Goal: Task Accomplishment & Management: Manage account settings

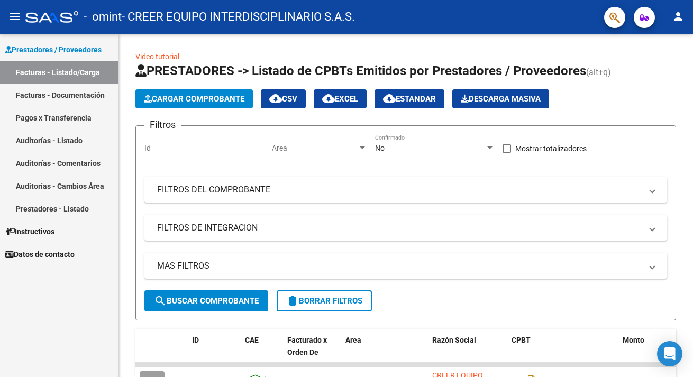
click at [65, 116] on link "Pagos x Transferencia" at bounding box center [59, 117] width 118 height 23
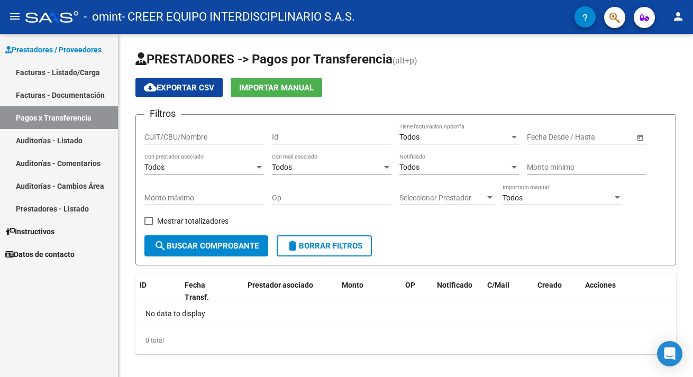
click at [51, 143] on link "Auditorías - Listado" at bounding box center [59, 140] width 118 height 23
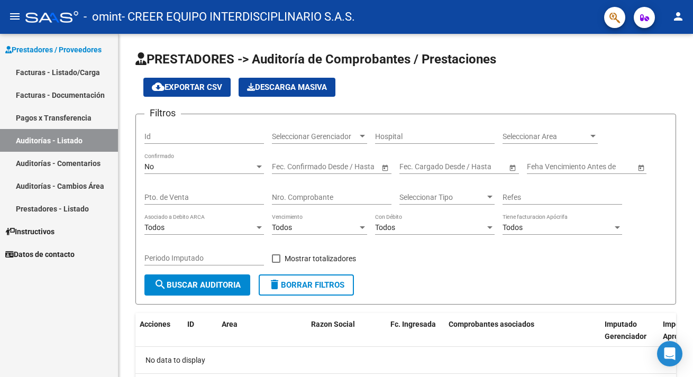
click at [56, 78] on link "Facturas - Listado/Carga" at bounding box center [59, 72] width 118 height 23
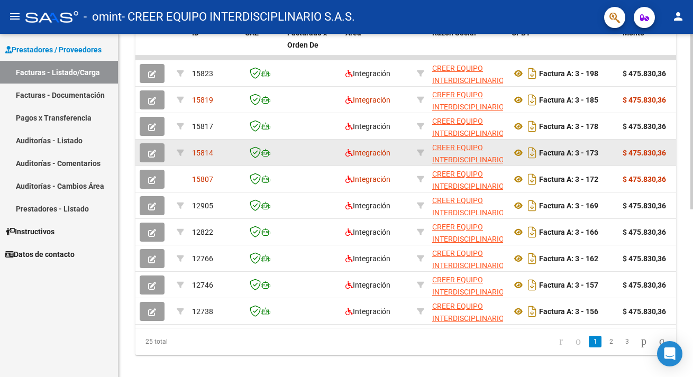
click at [205, 155] on span "15814" at bounding box center [202, 153] width 21 height 8
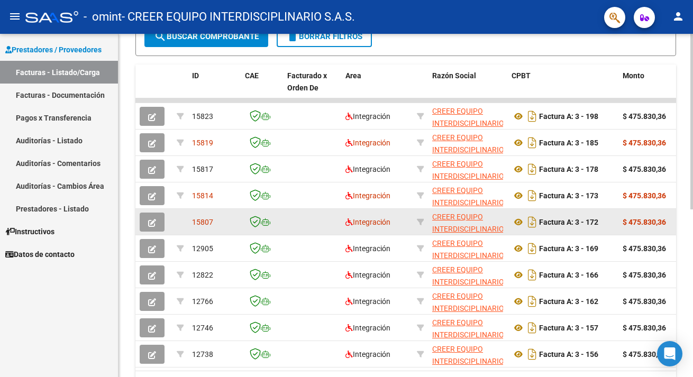
click at [200, 222] on span "15807" at bounding box center [202, 222] width 21 height 8
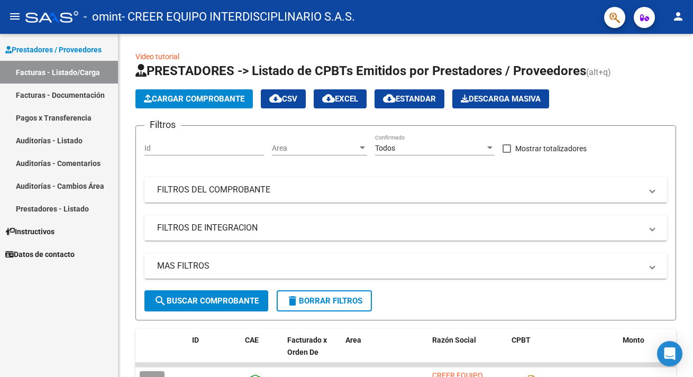
click at [73, 103] on link "Facturas - Documentación" at bounding box center [59, 95] width 118 height 23
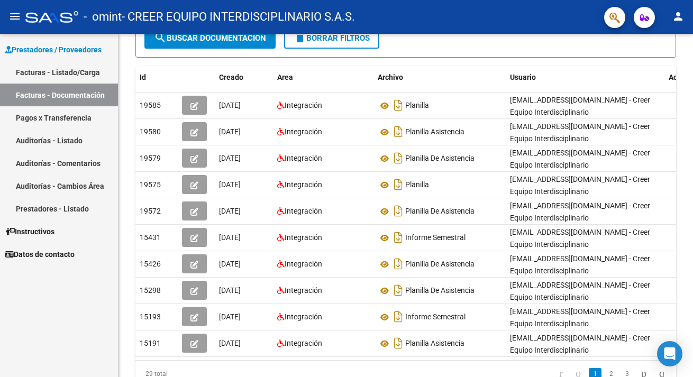
click at [60, 117] on link "Pagos x Transferencia" at bounding box center [59, 117] width 118 height 23
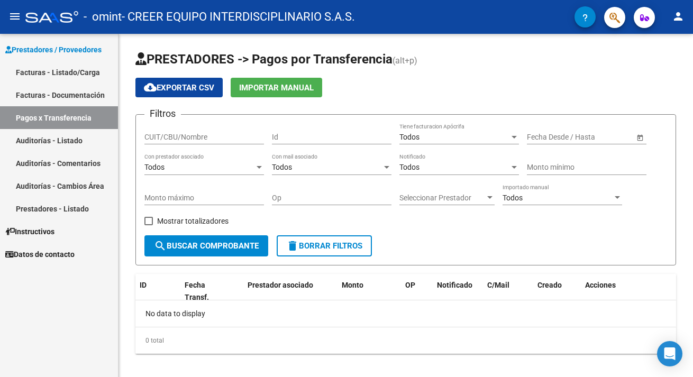
click at [57, 140] on link "Auditorías - Listado" at bounding box center [59, 140] width 118 height 23
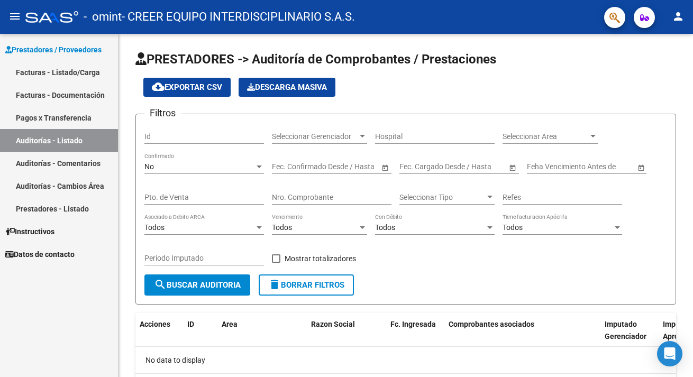
click at [40, 51] on span "Prestadores / Proveedores" at bounding box center [53, 50] width 96 height 12
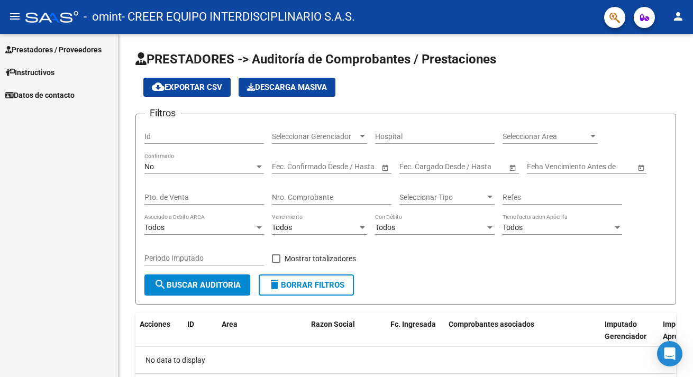
click at [14, 14] on mat-icon "menu" at bounding box center [14, 16] width 13 height 13
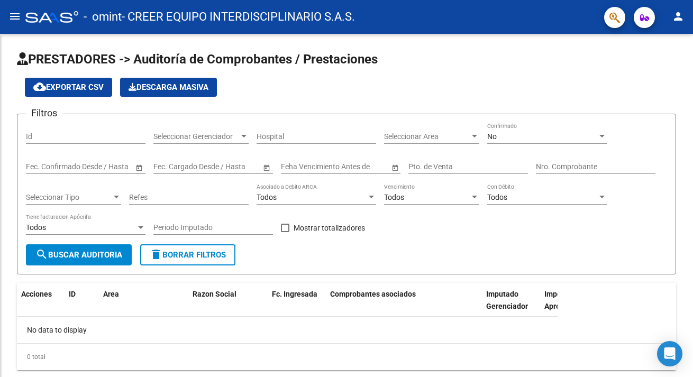
click at [14, 14] on mat-icon "menu" at bounding box center [14, 16] width 13 height 13
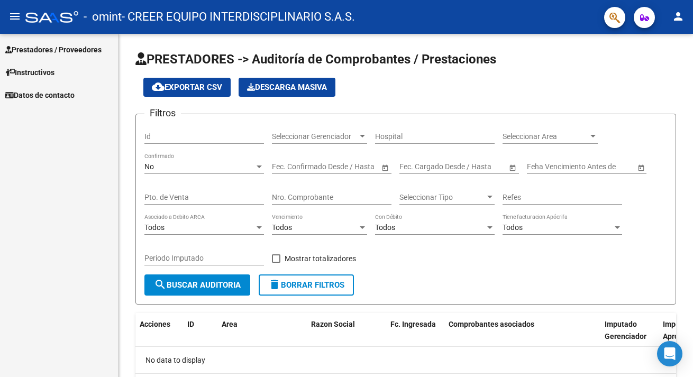
click at [675, 18] on mat-icon "person" at bounding box center [678, 16] width 13 height 13
click at [675, 18] on div at bounding box center [346, 188] width 693 height 377
click at [644, 16] on icon "button" at bounding box center [644, 18] width 9 height 8
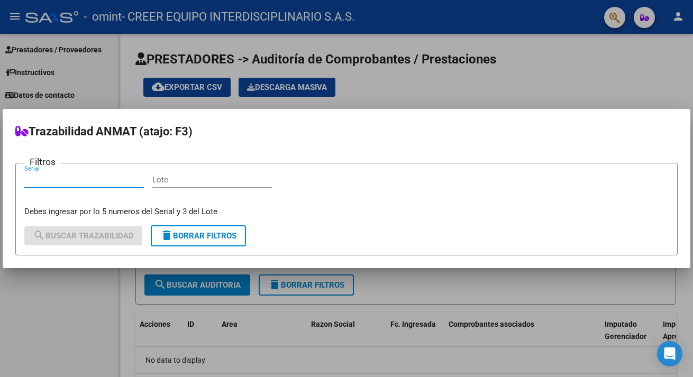
click at [644, 16] on div at bounding box center [346, 188] width 693 height 377
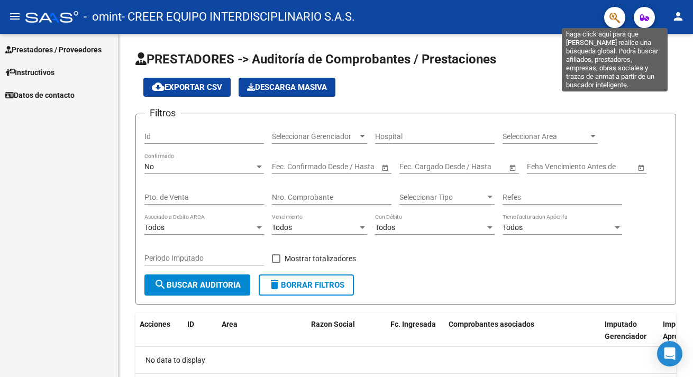
click at [612, 18] on icon "button" at bounding box center [615, 18] width 11 height 12
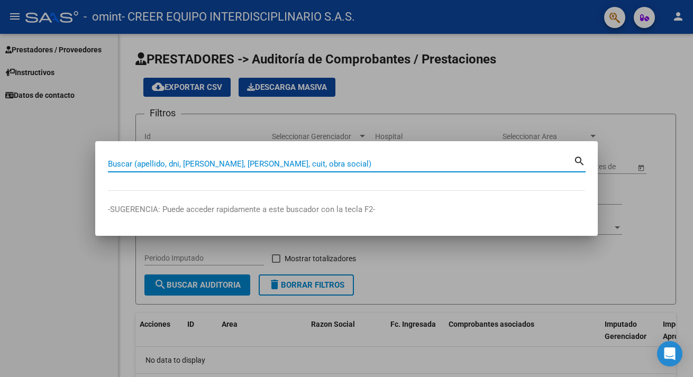
click at [612, 18] on div at bounding box center [346, 188] width 693 height 377
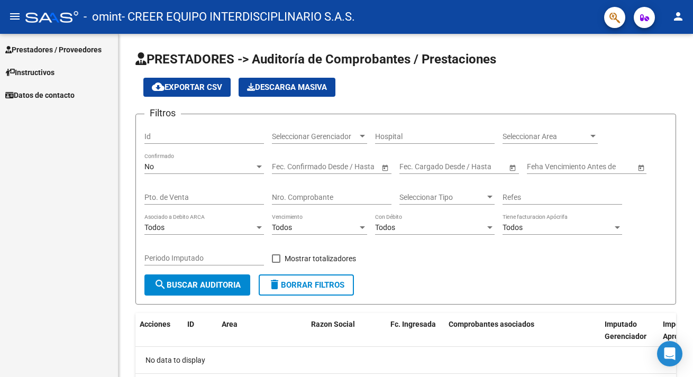
click at [50, 54] on span "Prestadores / Proveedores" at bounding box center [53, 50] width 96 height 12
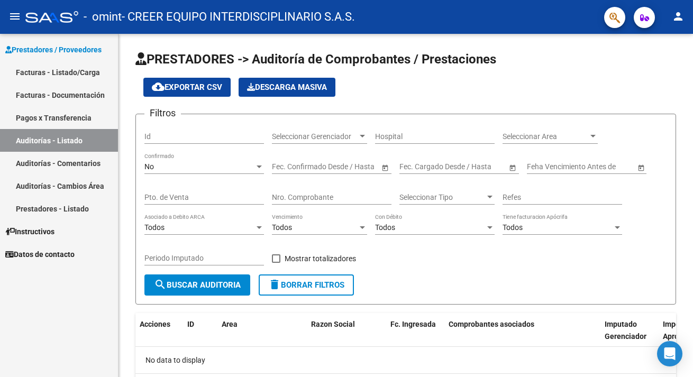
click at [49, 78] on link "Facturas - Listado/Carga" at bounding box center [59, 72] width 118 height 23
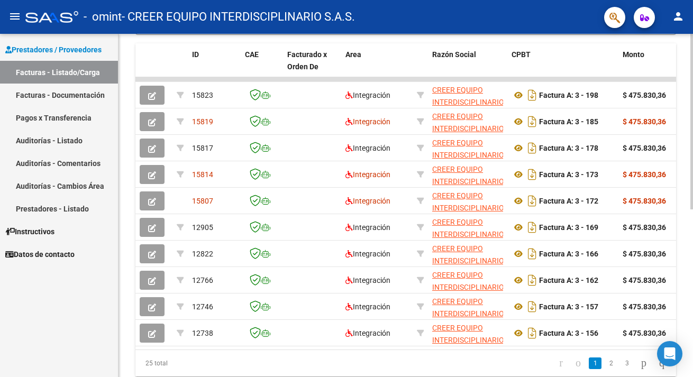
scroll to position [287, 0]
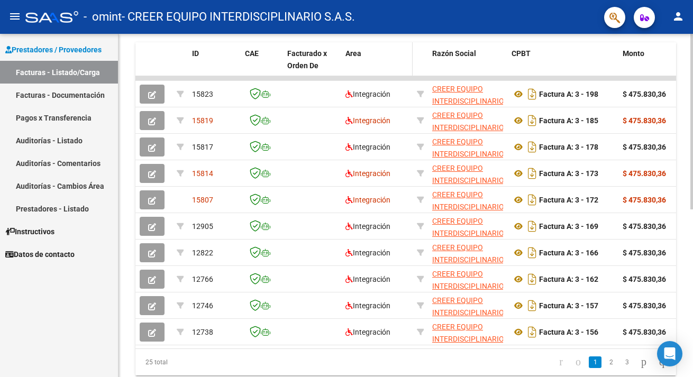
click at [357, 56] on span "Area" at bounding box center [354, 53] width 16 height 8
click at [52, 95] on link "Facturas - Documentación" at bounding box center [59, 95] width 118 height 23
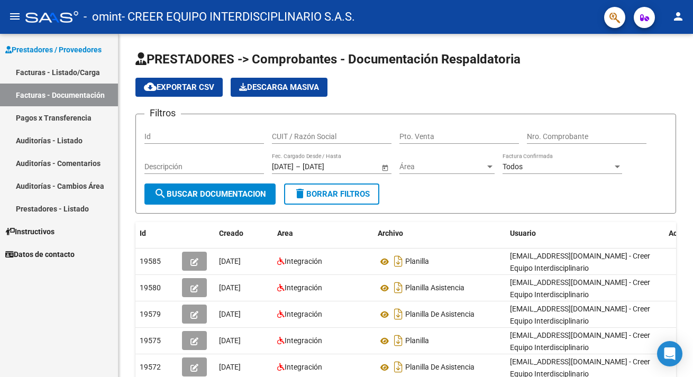
click at [61, 118] on link "Pagos x Transferencia" at bounding box center [59, 117] width 118 height 23
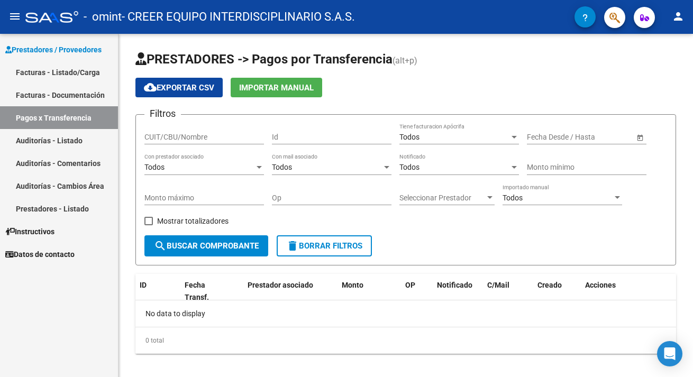
click at [61, 150] on link "Auditorías - Listado" at bounding box center [59, 140] width 118 height 23
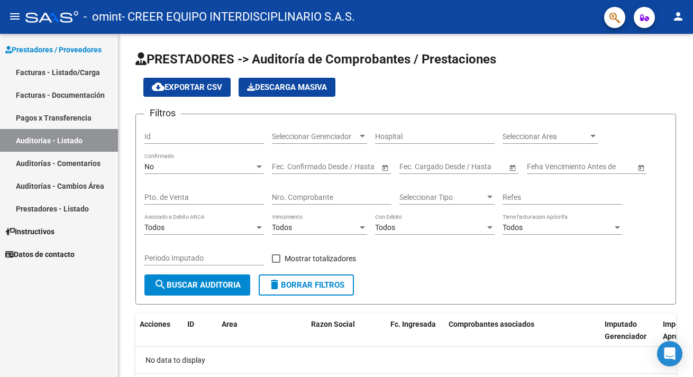
click at [54, 168] on link "Auditorías - Comentarios" at bounding box center [59, 163] width 118 height 23
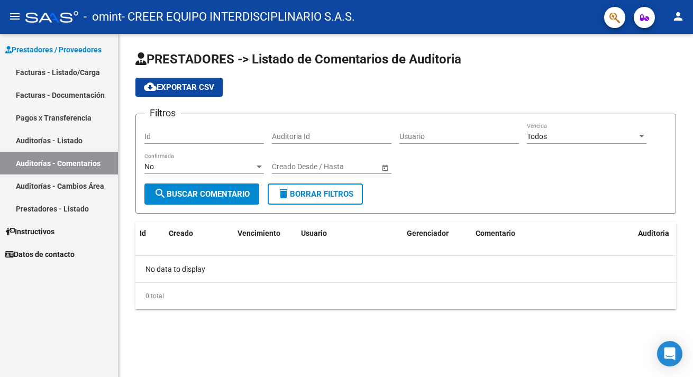
click at [56, 190] on link "Auditorías - Cambios Área" at bounding box center [59, 186] width 118 height 23
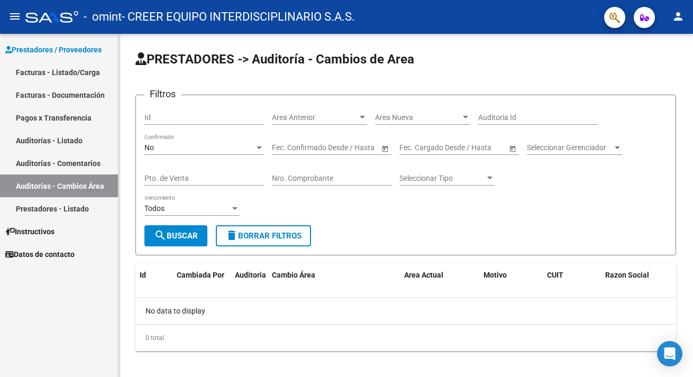
click at [56, 216] on link "Prestadores - Listado" at bounding box center [59, 208] width 118 height 23
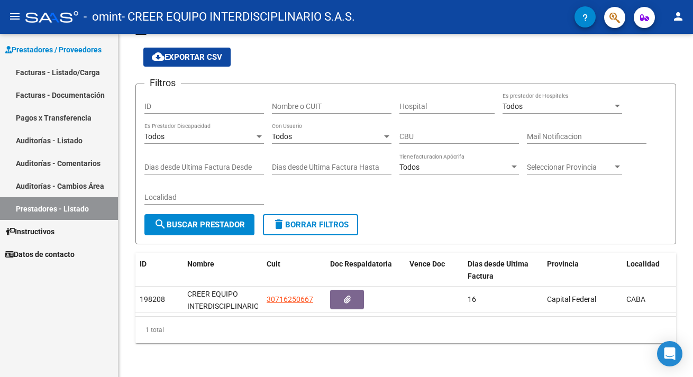
click at [43, 233] on span "Instructivos" at bounding box center [29, 232] width 49 height 12
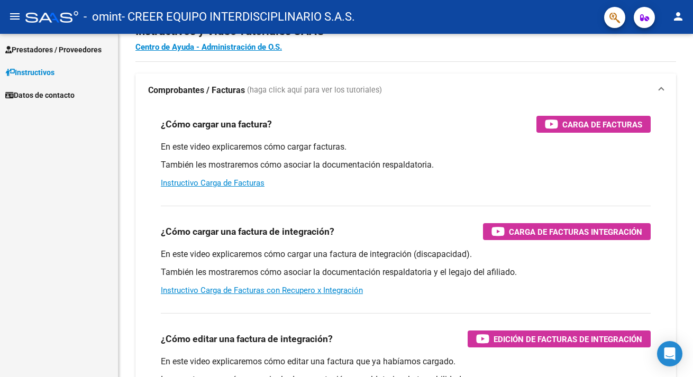
click at [66, 97] on span "Datos de contacto" at bounding box center [39, 95] width 69 height 12
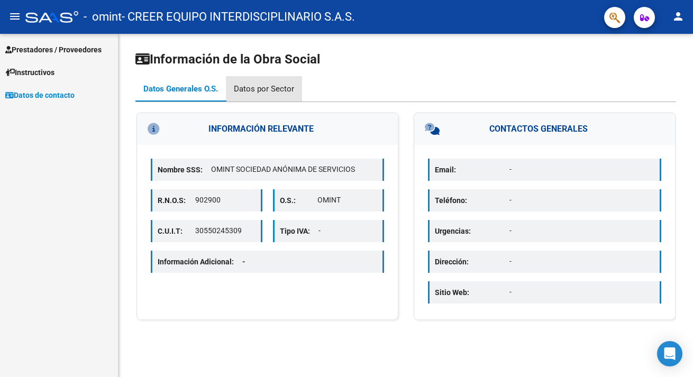
click at [275, 88] on div "Datos por Sector" at bounding box center [264, 89] width 60 height 12
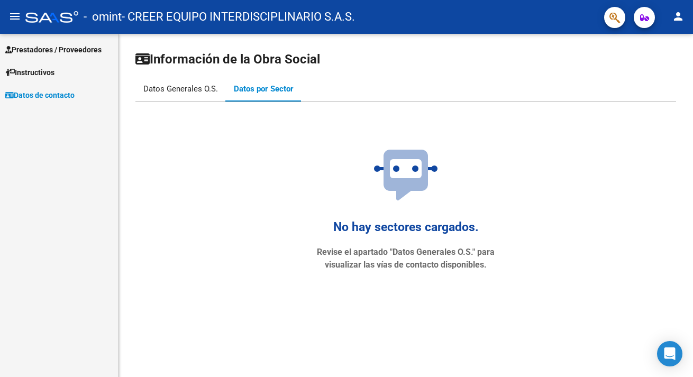
click at [188, 85] on div "Datos Generales O.S." at bounding box center [180, 89] width 75 height 12
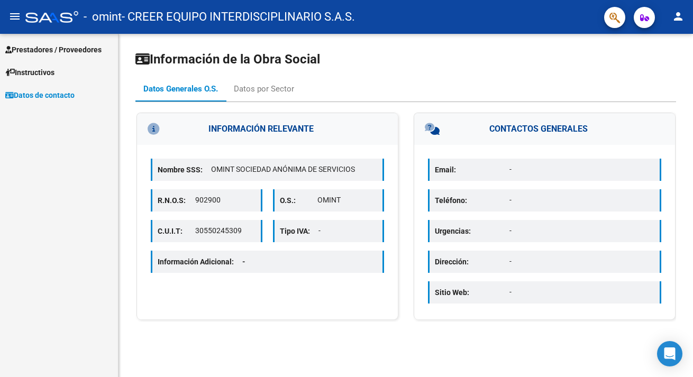
click at [50, 50] on span "Prestadores / Proveedores" at bounding box center [53, 50] width 96 height 12
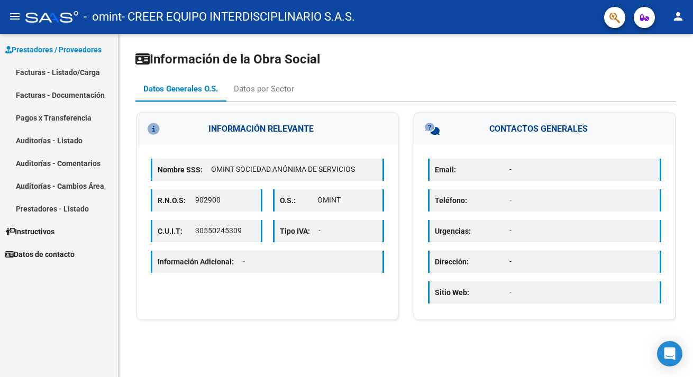
click at [49, 76] on link "Facturas - Listado/Carga" at bounding box center [59, 72] width 118 height 23
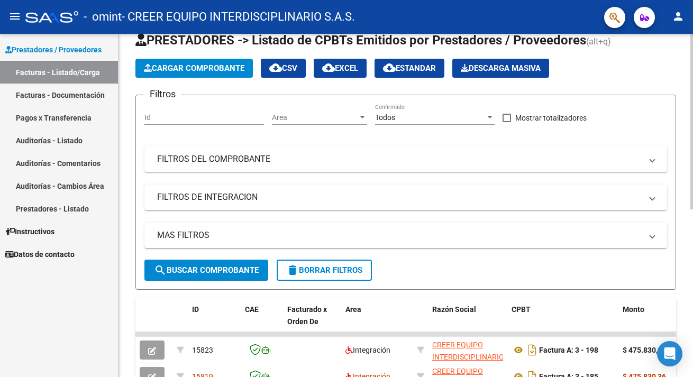
scroll to position [23, 0]
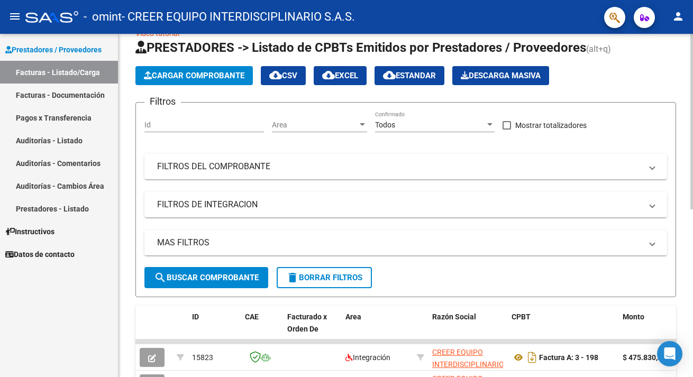
click at [201, 73] on span "Cargar Comprobante" at bounding box center [194, 76] width 101 height 10
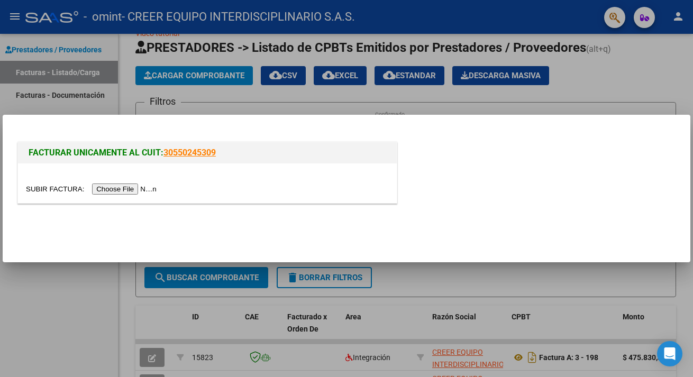
click at [136, 194] on input "file" at bounding box center [93, 189] width 134 height 11
click at [127, 189] on input "file" at bounding box center [93, 189] width 134 height 11
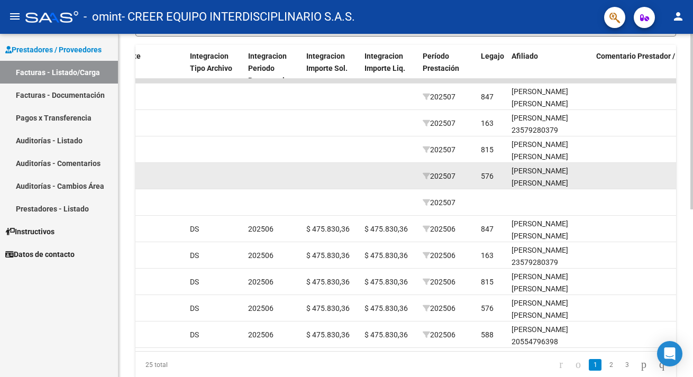
scroll to position [327, 0]
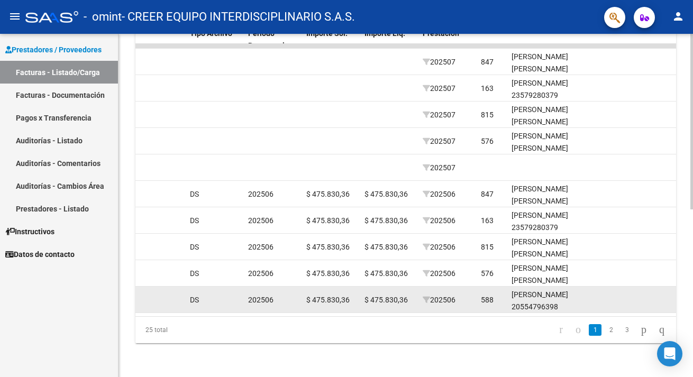
click at [535, 300] on div "[PERSON_NAME] 20554796398" at bounding box center [550, 301] width 76 height 24
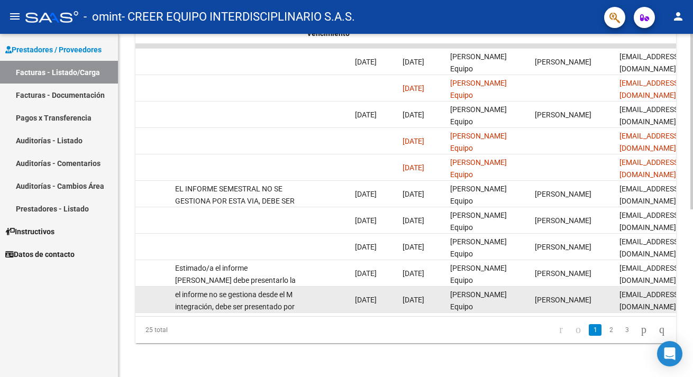
scroll to position [0, 1691]
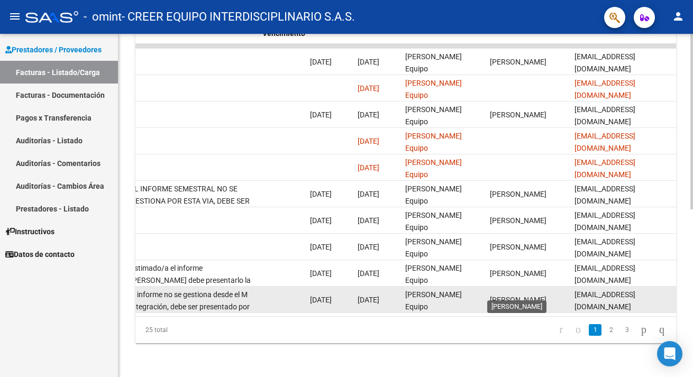
click at [513, 296] on span "[PERSON_NAME]" at bounding box center [518, 300] width 57 height 8
click at [519, 296] on div "[PERSON_NAME]" at bounding box center [528, 300] width 76 height 12
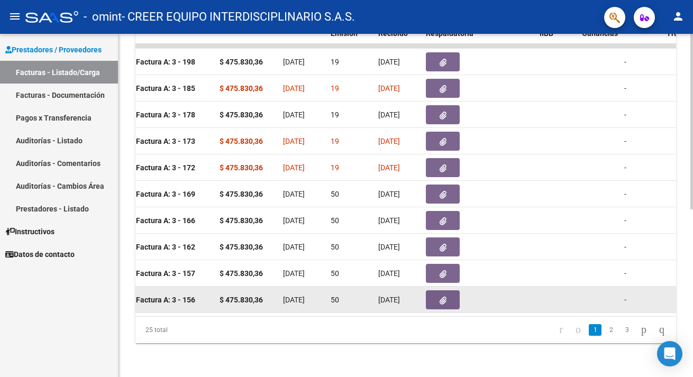
scroll to position [0, 0]
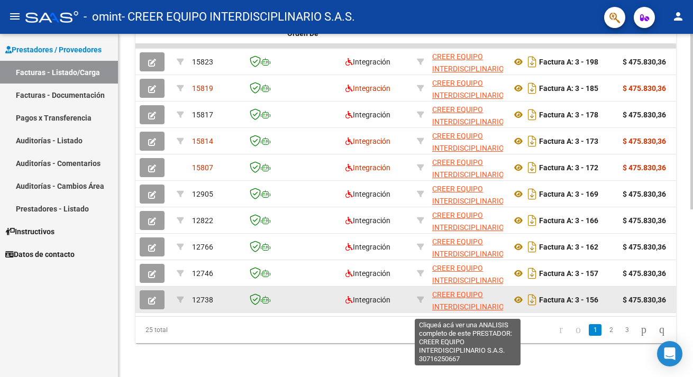
click at [458, 291] on span "CREER EQUIPO INTERDISCIPLINARIO S.A.S." at bounding box center [468, 307] width 72 height 33
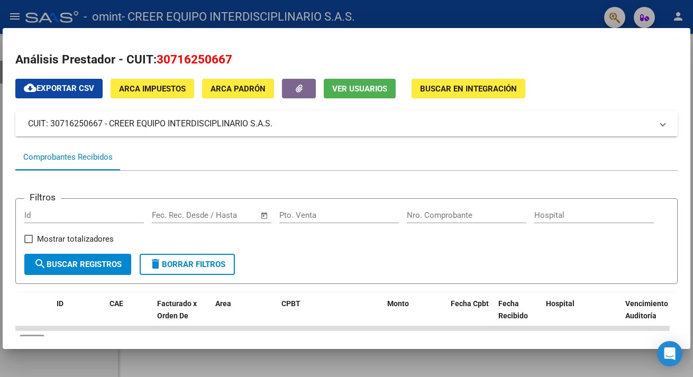
click at [370, 98] on div "cloud_download Exportar CSV ARCA Impuestos ARCA Padrón Ver Usuarios Buscar en I…" at bounding box center [346, 357] width 663 height 556
click at [362, 89] on span "Ver Usuarios" at bounding box center [359, 89] width 55 height 10
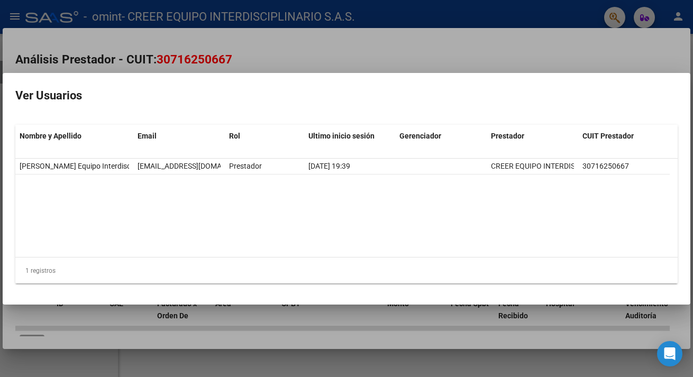
click at [362, 89] on h2 "Ver Usuarios" at bounding box center [346, 96] width 663 height 20
click at [340, 56] on div at bounding box center [346, 188] width 693 height 377
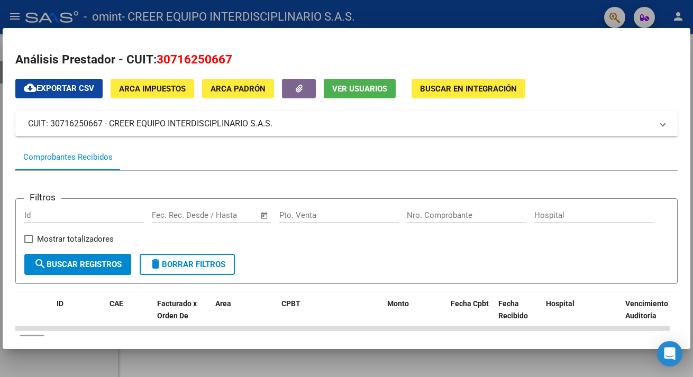
click at [440, 89] on span "Buscar en Integración" at bounding box center [468, 89] width 97 height 10
click at [441, 89] on span "Buscar en Integración" at bounding box center [468, 89] width 97 height 10
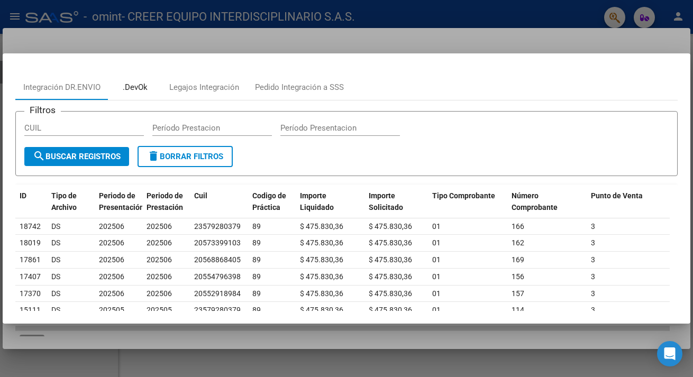
click at [142, 93] on div ".DevOk" at bounding box center [135, 87] width 53 height 25
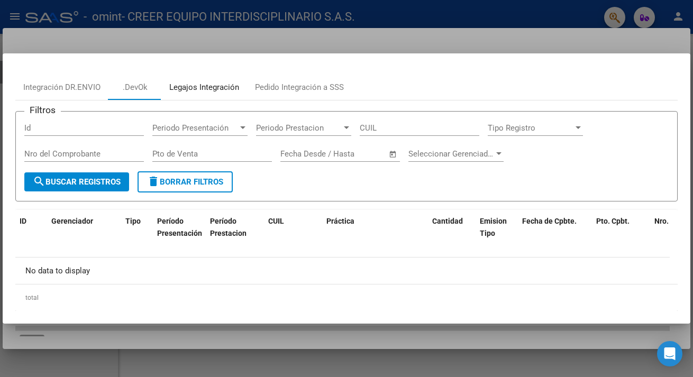
click at [195, 92] on div "Legajos Integración" at bounding box center [204, 88] width 70 height 12
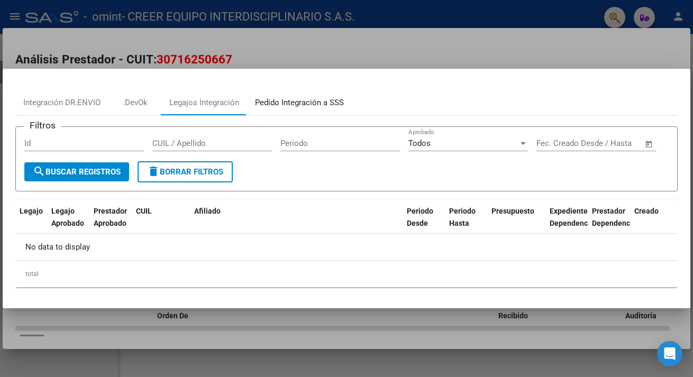
click at [289, 107] on div "Pedido Integración a SSS" at bounding box center [299, 103] width 89 height 12
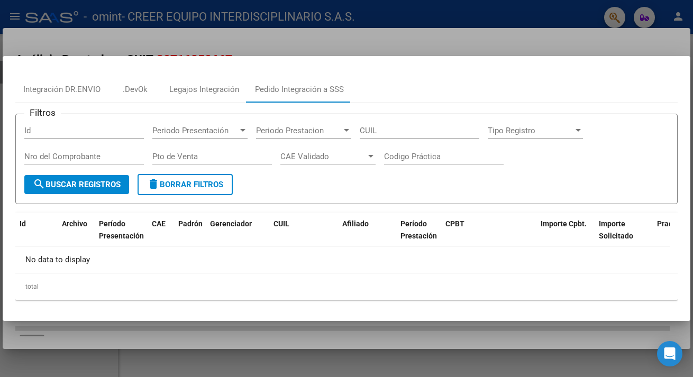
click at [295, 102] on mat-ink-bar at bounding box center [298, 102] width 104 height 1
click at [129, 86] on div ".DevOk" at bounding box center [135, 90] width 25 height 12
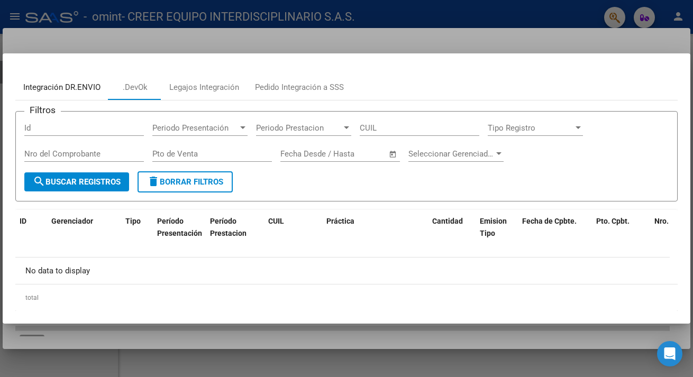
click at [59, 82] on div "Integración DR.ENVIO" at bounding box center [61, 88] width 77 height 12
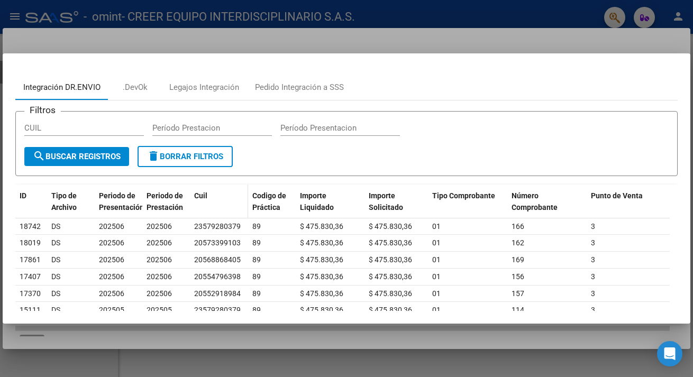
scroll to position [122, 0]
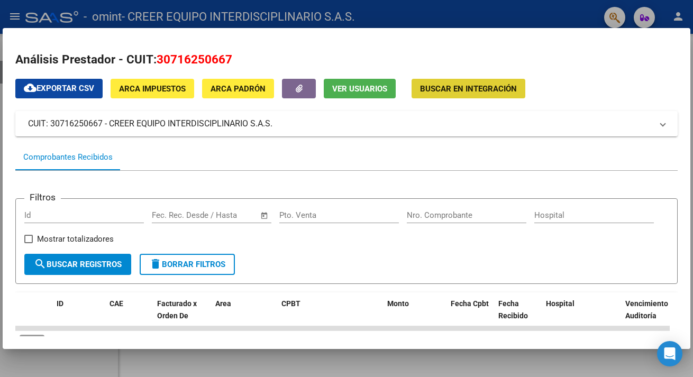
click at [491, 92] on span "Buscar en Integración" at bounding box center [468, 89] width 97 height 10
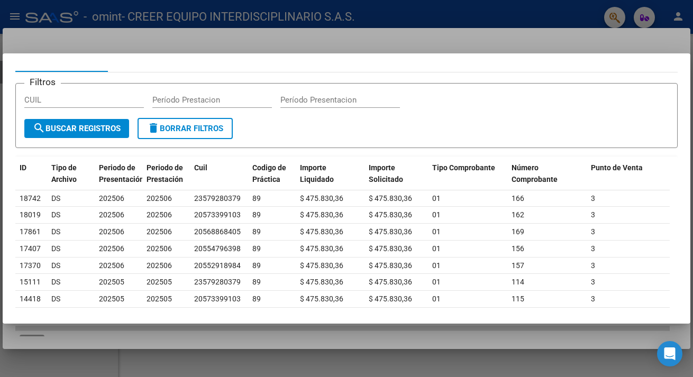
scroll to position [0, 0]
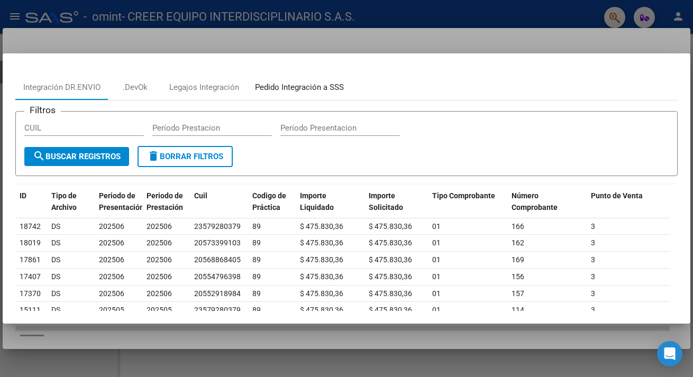
click at [301, 85] on div "Pedido Integración a SSS" at bounding box center [299, 88] width 89 height 12
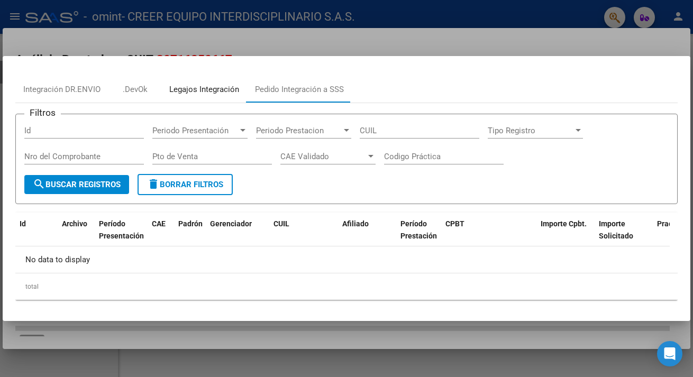
click at [214, 88] on div "Legajos Integración" at bounding box center [204, 90] width 70 height 12
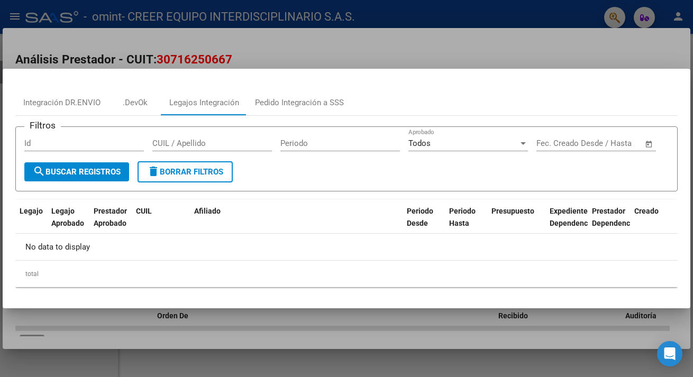
click at [214, 88] on mat-dialog-content "Integración DR.ENVIO .DevOk Legajos Integración Pedido Integración a SSS Filtro…" at bounding box center [347, 189] width 688 height 214
click at [159, 89] on mat-dialog-content "Integración DR.ENVIO .DevOk Legajos Integración Pedido Integración a SSS Filtro…" at bounding box center [347, 189] width 688 height 214
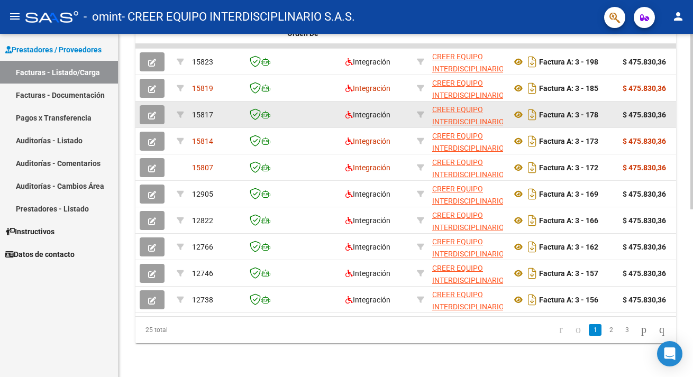
click at [154, 112] on icon "button" at bounding box center [152, 116] width 8 height 8
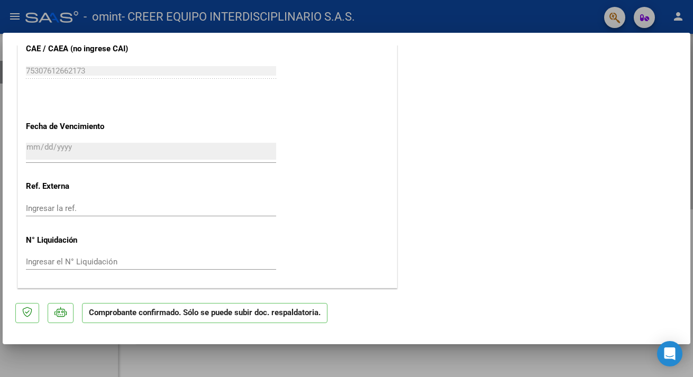
type input "$ 0,00"
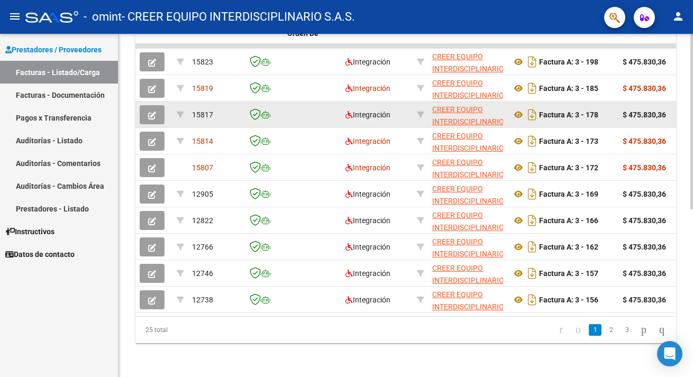
click at [71, 96] on link "Facturas - Documentación" at bounding box center [59, 95] width 118 height 23
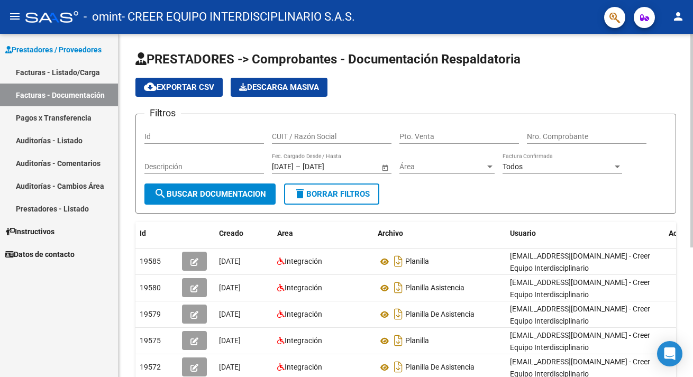
click at [71, 96] on link "Facturas - Documentación" at bounding box center [59, 95] width 118 height 23
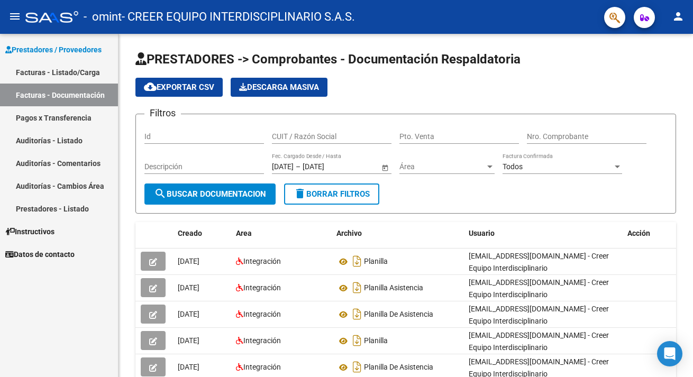
click at [53, 135] on link "Auditorías - Listado" at bounding box center [59, 140] width 118 height 23
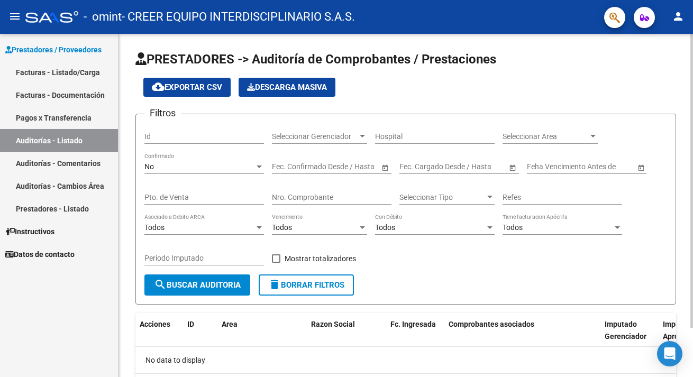
scroll to position [57, 0]
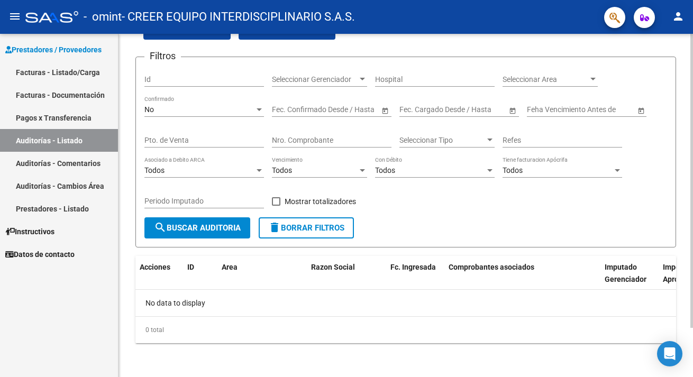
click at [200, 228] on span "search Buscar Auditoria" at bounding box center [197, 228] width 87 height 10
click at [47, 152] on link "Auditorías - Comentarios" at bounding box center [59, 163] width 118 height 23
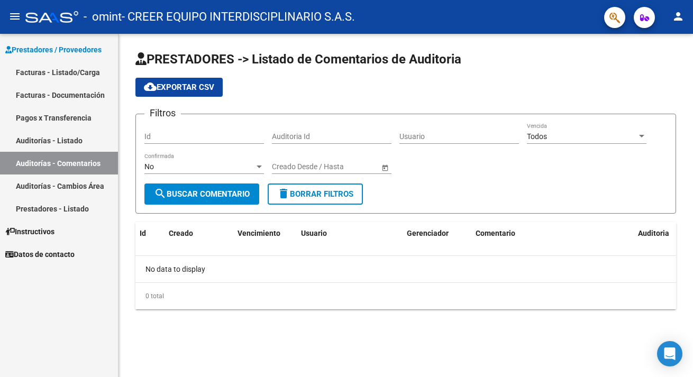
click at [33, 182] on link "Auditorías - Cambios Área" at bounding box center [59, 186] width 118 height 23
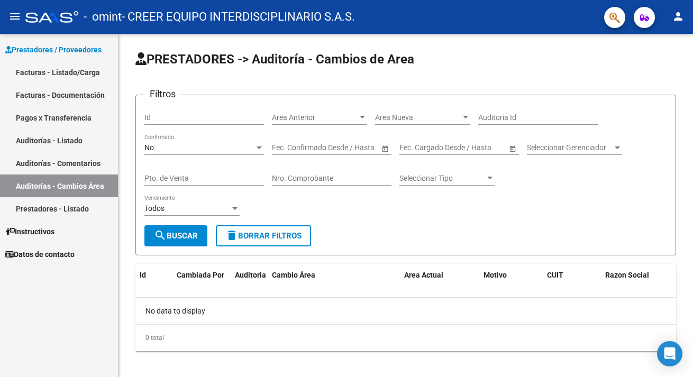
click at [59, 216] on link "Prestadores - Listado" at bounding box center [59, 208] width 118 height 23
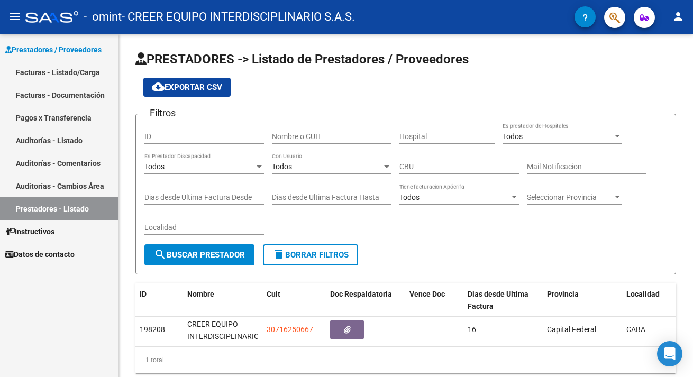
click at [59, 216] on link "Prestadores - Listado" at bounding box center [59, 208] width 118 height 23
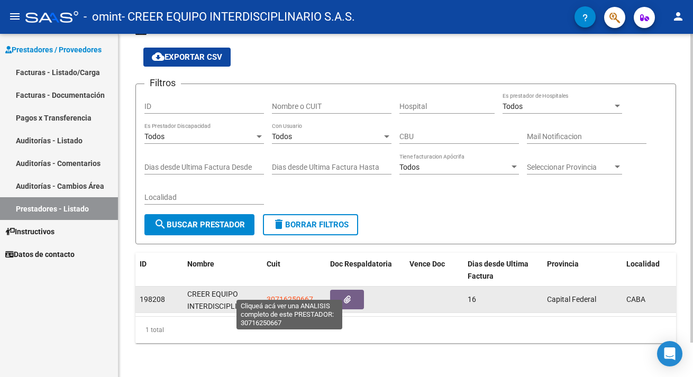
click at [282, 295] on span "30716250667" at bounding box center [290, 299] width 47 height 8
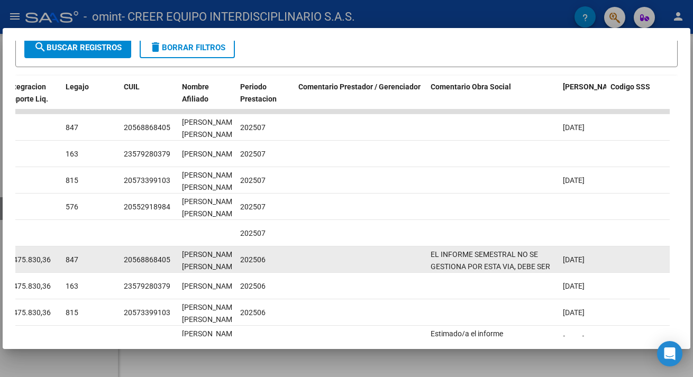
scroll to position [220, 0]
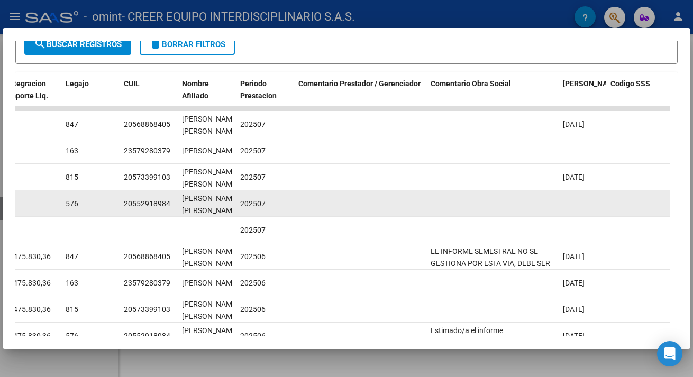
click at [383, 216] on datatable-body-cell at bounding box center [360, 204] width 132 height 26
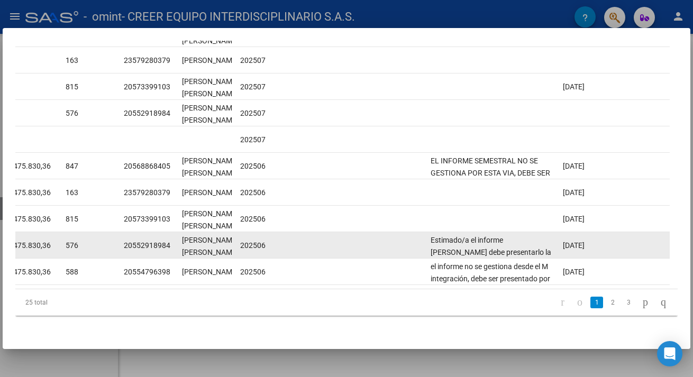
scroll to position [322, 0]
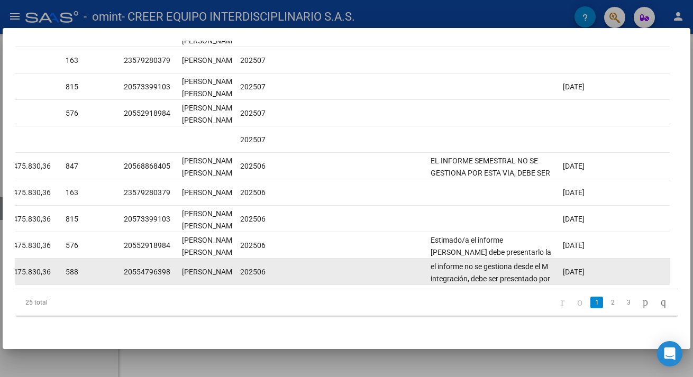
click at [313, 261] on datatable-body-cell at bounding box center [360, 272] width 132 height 26
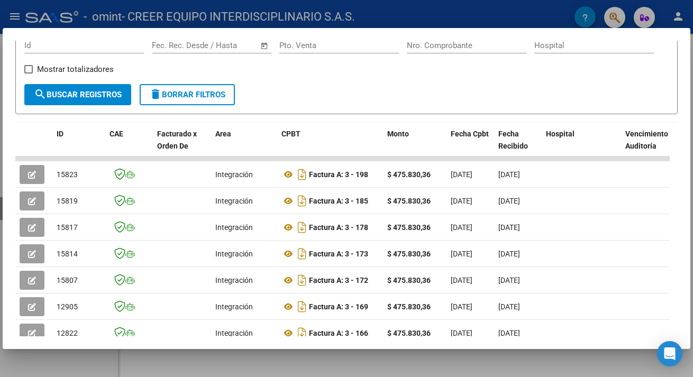
scroll to position [0, 0]
